Goal: Task Accomplishment & Management: Complete application form

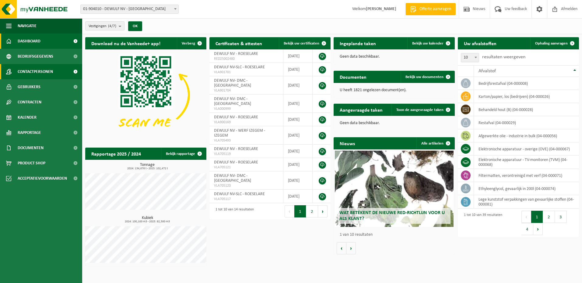
click at [22, 72] on span "Contactpersonen" at bounding box center [35, 71] width 35 height 15
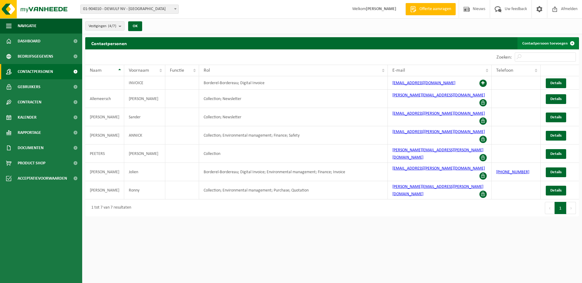
click at [574, 42] on span at bounding box center [573, 43] width 12 height 12
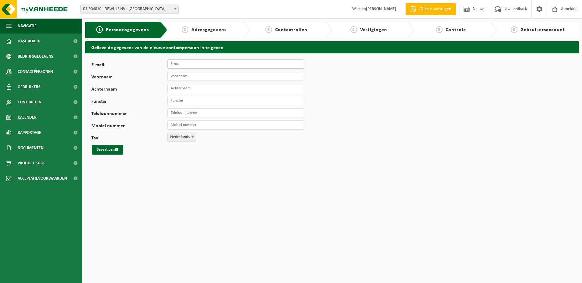
click at [188, 63] on input "E-mail" at bounding box center [236, 63] width 137 height 9
click at [175, 64] on input "E-mail" at bounding box center [236, 63] width 137 height 9
paste input "[PERSON_NAME][EMAIL_ADDRESS][DOMAIN_NAME]"
type input "[PERSON_NAME][EMAIL_ADDRESS][DOMAIN_NAME]"
click at [197, 75] on input "Voornaam" at bounding box center [236, 76] width 137 height 9
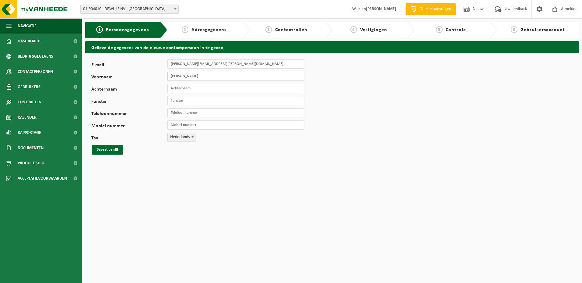
type input "Mohamad"
click at [186, 90] on input "Achternaam" at bounding box center [236, 88] width 137 height 9
type input "Ghorbanzadeh"
click at [182, 102] on input "Functie" at bounding box center [236, 100] width 137 height 9
type input "Team Leader"
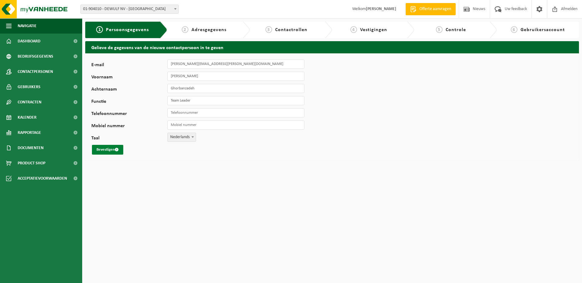
click at [104, 150] on button "Bevestigen" at bounding box center [107, 150] width 31 height 10
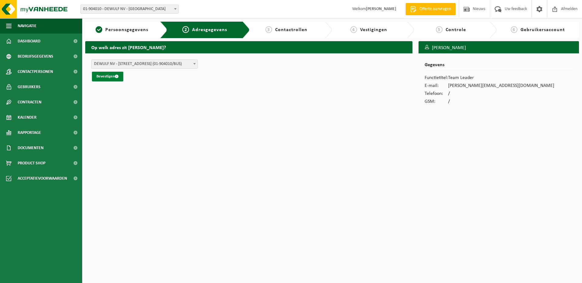
click at [104, 76] on button "Bevestigen" at bounding box center [107, 77] width 31 height 10
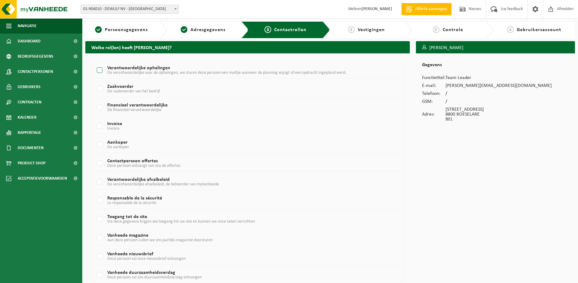
click at [101, 71] on label "Verantwoordelijke ophalingen De verantwoordelijke voor de ophalingen, we sturen…" at bounding box center [235, 70] width 278 height 9
click at [95, 63] on input "Verantwoordelijke ophalingen De verantwoordelijke voor de ophalingen, we sturen…" at bounding box center [94, 62] width 0 height 0
checkbox input "true"
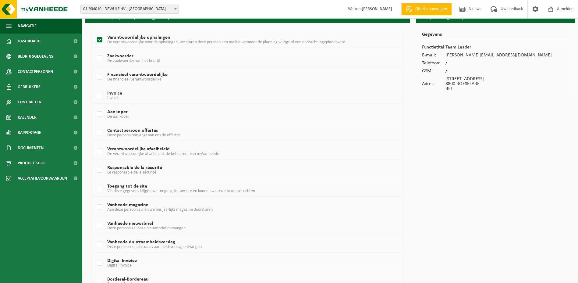
scroll to position [81, 0]
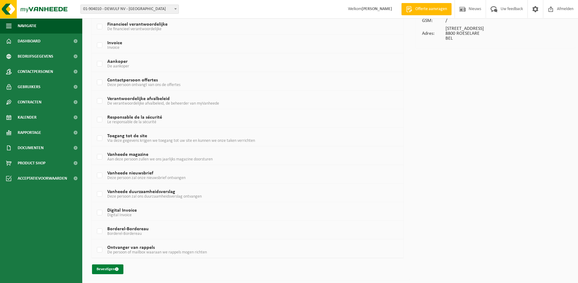
click at [108, 266] on button "Bevestigen" at bounding box center [107, 269] width 31 height 10
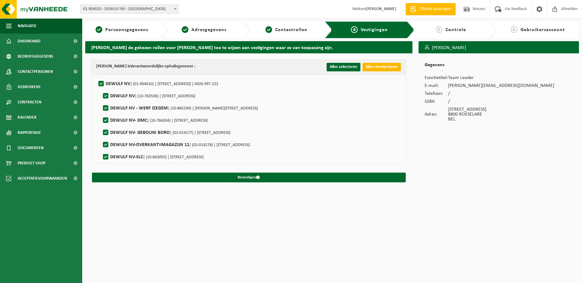
click at [384, 67] on button "Alles deselecteren" at bounding box center [382, 67] width 38 height 9
checkbox input "false"
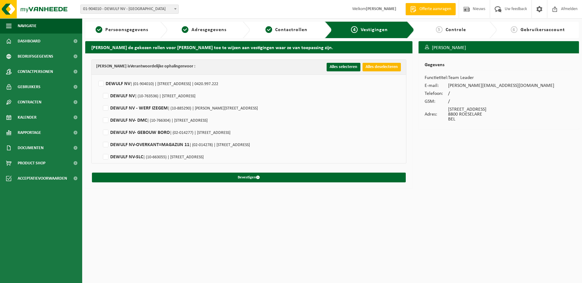
checkbox input "false"
click at [99, 81] on label"] "DEWULF NV | (01-904010) | MOORSEELSESTEENWEG 20, 8800 ROESELARE | 0420.997.222" at bounding box center [157, 83] width 121 height 9
click at [96, 76] on input "DEWULF NV | (01-904010) | MOORSEELSESTEENWEG 20, 8800 ROESELARE | 0420.997.222" at bounding box center [96, 76] width 0 height 0
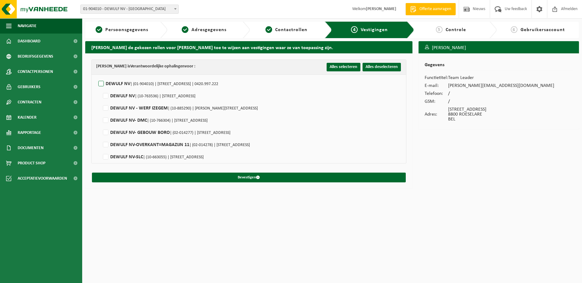
checkbox input "true"
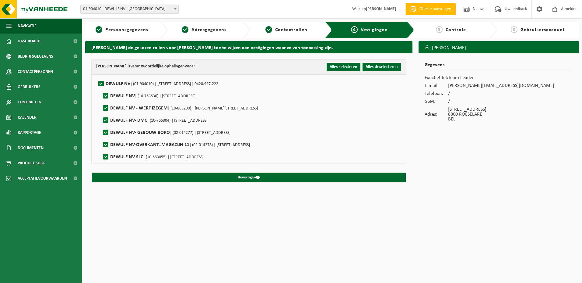
checkbox input "true"
click at [101, 82] on label"] "DEWULF NV | (01-904010) | MOORSEELSESTEENWEG 20, 8800 ROESELARE | 0420.997.222" at bounding box center [157, 83] width 121 height 9
click at [96, 76] on input "DEWULF NV | (01-904010) | MOORSEELSESTEENWEG 20, 8800 ROESELARE | 0420.997.222" at bounding box center [96, 76] width 0 height 0
checkbox input "false"
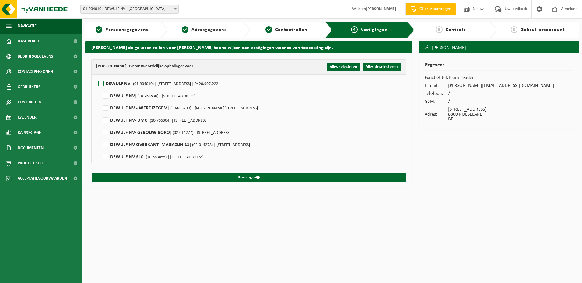
checkbox input "false"
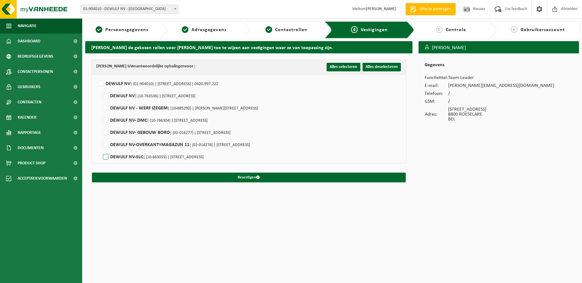
click at [106, 157] on label"] "DEWULF NV-SLC | (10-663055) | MOORSEELSESTEENWEG 41A, 8800 ROESELARE" at bounding box center [153, 156] width 102 height 9
click at [101, 149] on input "DEWULF NV-SLC | (10-663055) | MOORSEELSESTEENWEG 41A, 8800 ROESELARE" at bounding box center [101, 149] width 0 height 0
checkbox input "true"
click at [101, 82] on label"] "DEWULF NV | (01-904010) | MOORSEELSESTEENWEG 20, 8800 ROESELARE | 0420.997.222" at bounding box center [157, 83] width 121 height 9
click at [96, 76] on input "DEWULF NV | (01-904010) | MOORSEELSESTEENWEG 20, 8800 ROESELARE | 0420.997.222" at bounding box center [96, 76] width 0 height 0
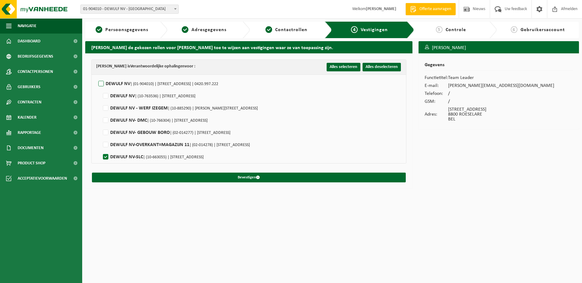
checkbox input "true"
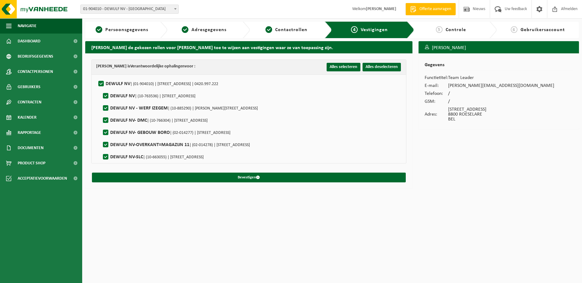
checkbox input "true"
click at [248, 177] on button "Bevestigen" at bounding box center [249, 177] width 314 height 10
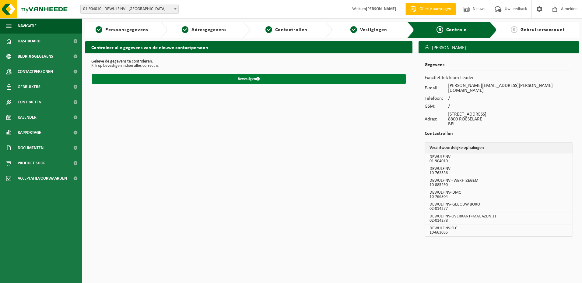
click at [247, 79] on button "Bevestigen" at bounding box center [249, 79] width 314 height 10
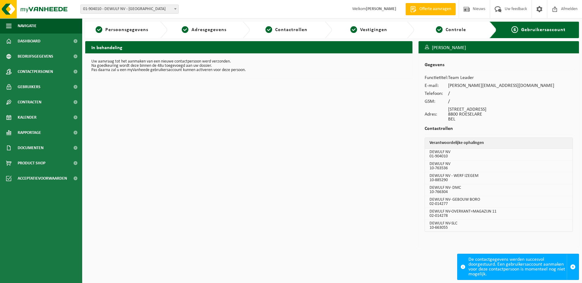
click at [248, 121] on div "In behandeling Uw aanvraag tot het aanmaken van een nieuwe contactpersoon werd …" at bounding box center [249, 145] width 334 height 209
click at [15, 27] on button "Navigatie" at bounding box center [41, 25] width 82 height 15
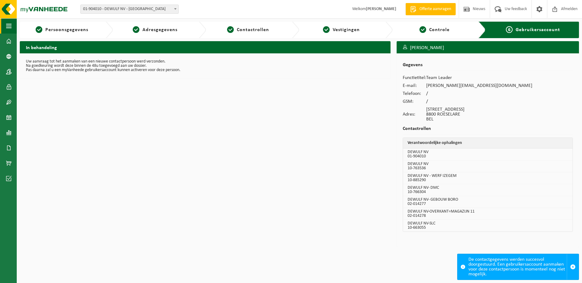
click at [15, 27] on button "Navigatie" at bounding box center [8, 25] width 17 height 15
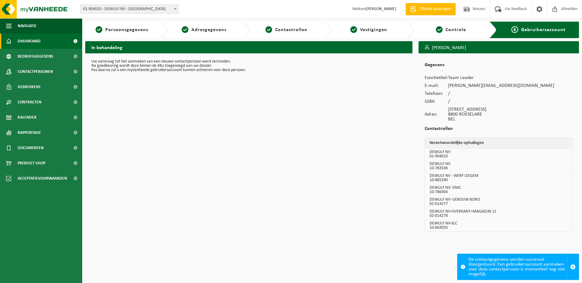
click at [20, 40] on span "Dashboard" at bounding box center [29, 41] width 23 height 15
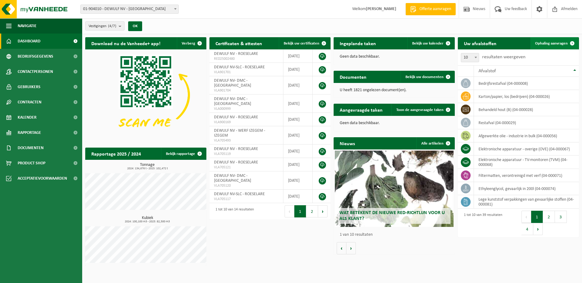
click at [560, 44] on span "Ophaling aanvragen" at bounding box center [552, 43] width 33 height 4
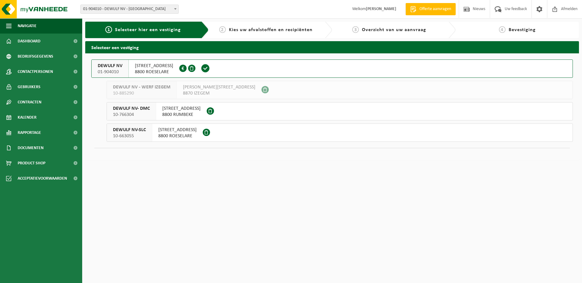
click at [130, 128] on span "DEWULF NV-SLC" at bounding box center [129, 130] width 33 height 6
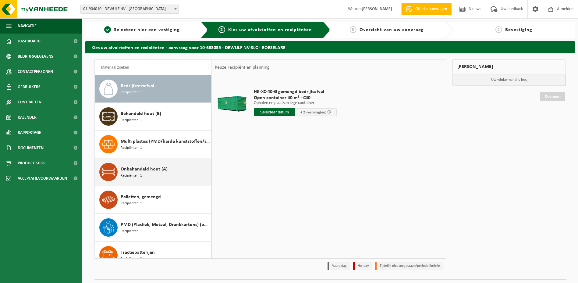
scroll to position [38, 0]
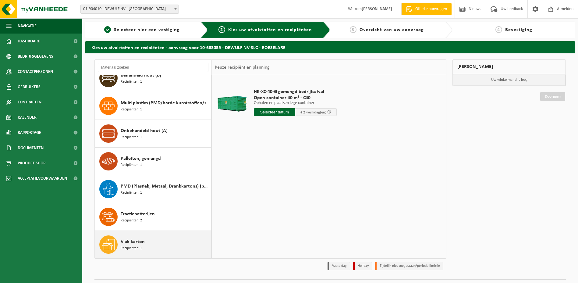
click at [129, 243] on span "Vlak karton" at bounding box center [133, 241] width 24 height 7
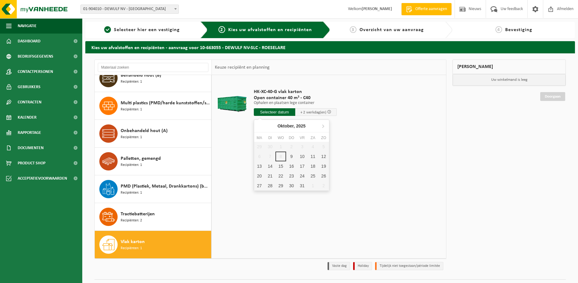
click at [271, 112] on input "text" at bounding box center [274, 112] width 41 height 8
click at [291, 155] on div "9" at bounding box center [291, 156] width 11 height 10
type input "Van 2025-10-09"
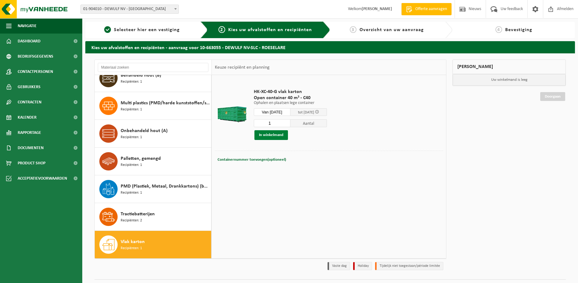
click at [267, 132] on button "In winkelmand" at bounding box center [271, 135] width 34 height 10
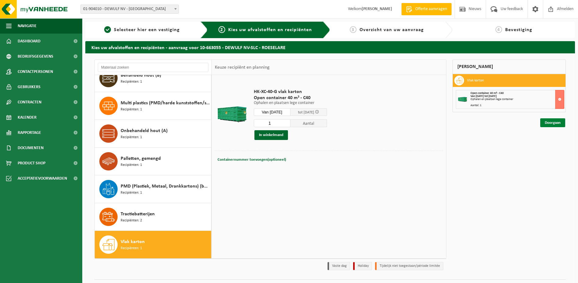
click at [551, 120] on link "Doorgaan" at bounding box center [552, 122] width 25 height 9
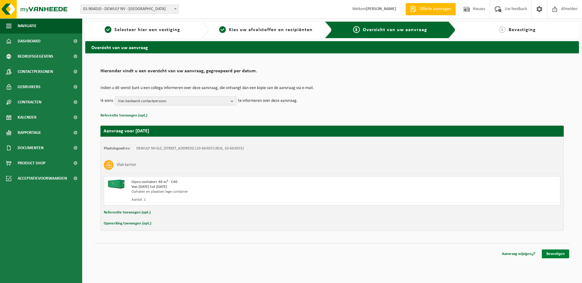
click at [553, 253] on link "Bevestigen" at bounding box center [555, 253] width 27 height 9
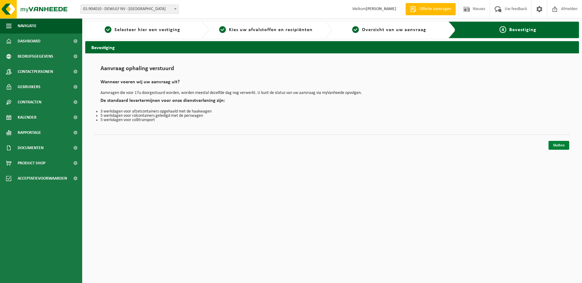
click at [558, 145] on link "Sluiten" at bounding box center [559, 145] width 21 height 9
